Goal: Task Accomplishment & Management: Use online tool/utility

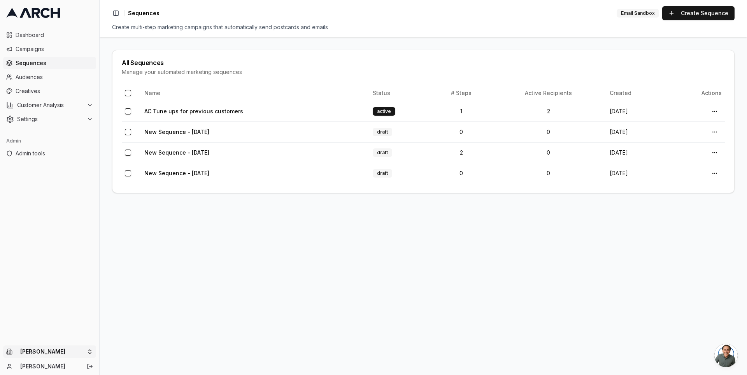
click at [88, 346] on html "Dashboard Campaigns Sequences Audiences Creatives Customer Analysis Settings Ad…" at bounding box center [373, 187] width 747 height 375
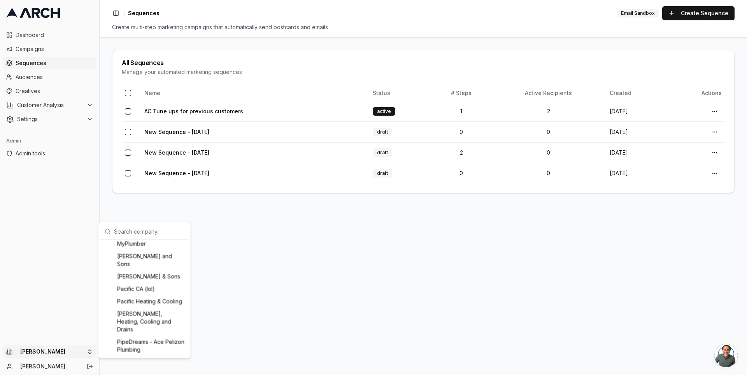
scroll to position [647, 0]
click at [140, 231] on div "MyPlumber" at bounding box center [145, 225] width 86 height 12
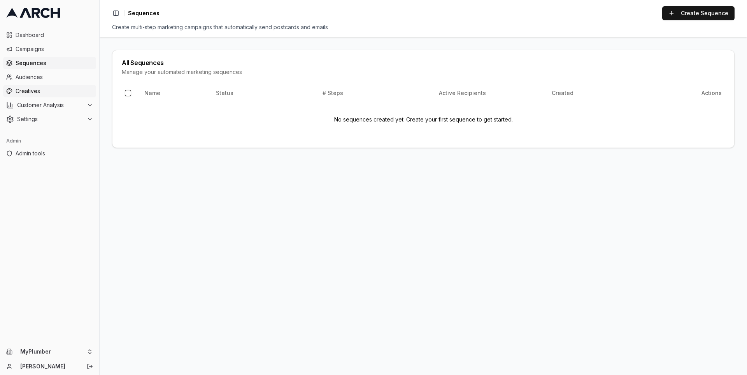
click at [58, 92] on span "Creatives" at bounding box center [54, 91] width 77 height 8
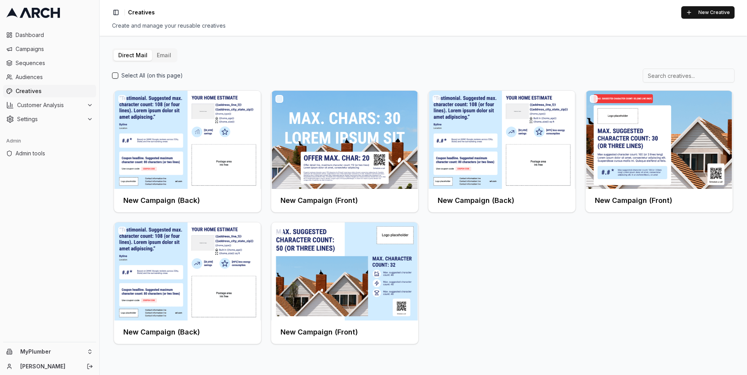
click at [162, 57] on button "Email" at bounding box center [164, 55] width 24 height 11
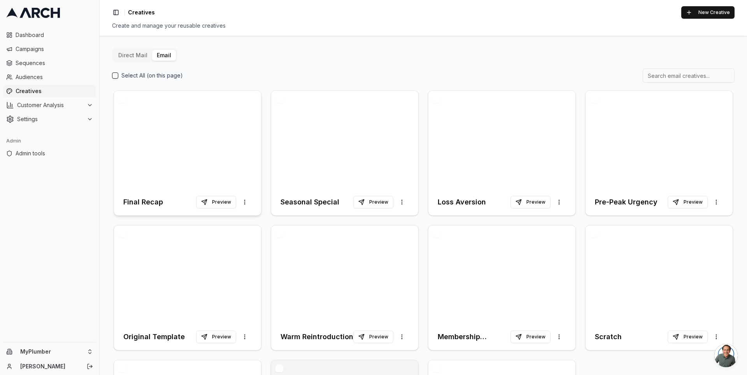
click at [189, 137] on div at bounding box center [187, 140] width 147 height 98
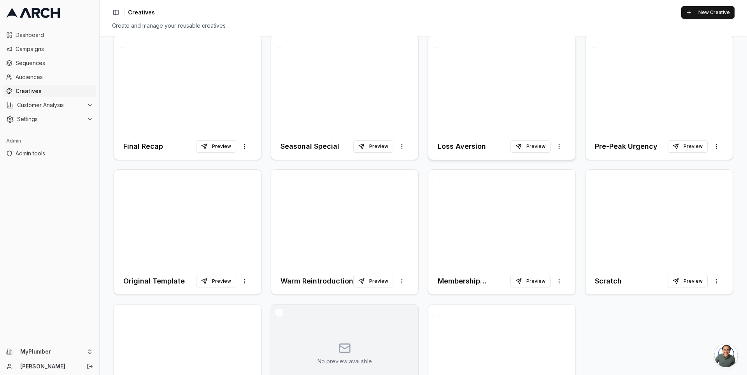
scroll to position [79, 0]
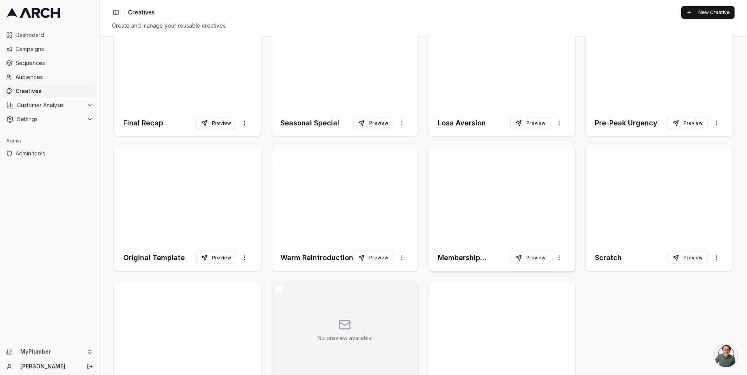
click at [483, 222] on div at bounding box center [501, 195] width 147 height 98
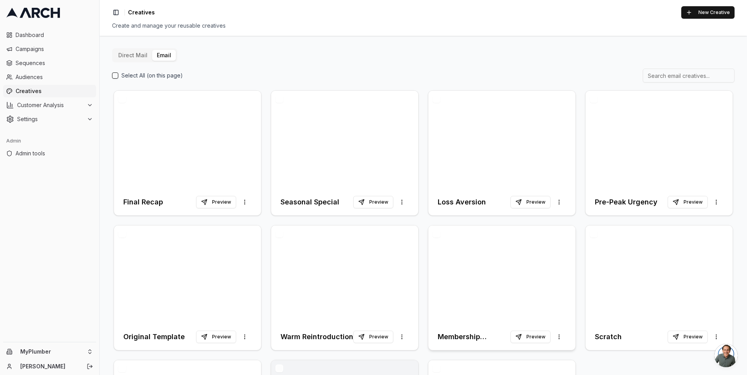
scroll to position [122, 0]
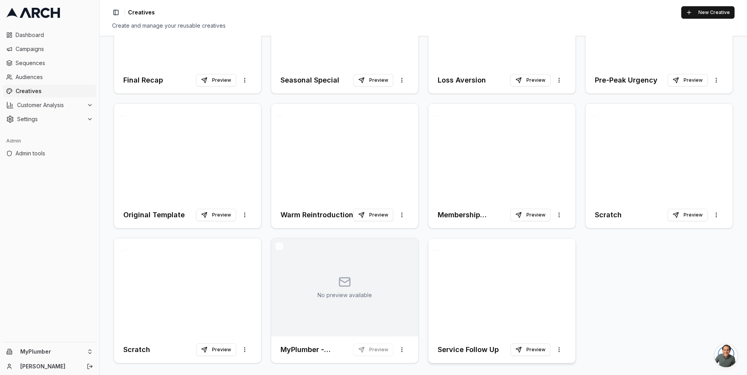
click at [485, 301] on div at bounding box center [501, 287] width 147 height 98
